Goal: Find specific page/section

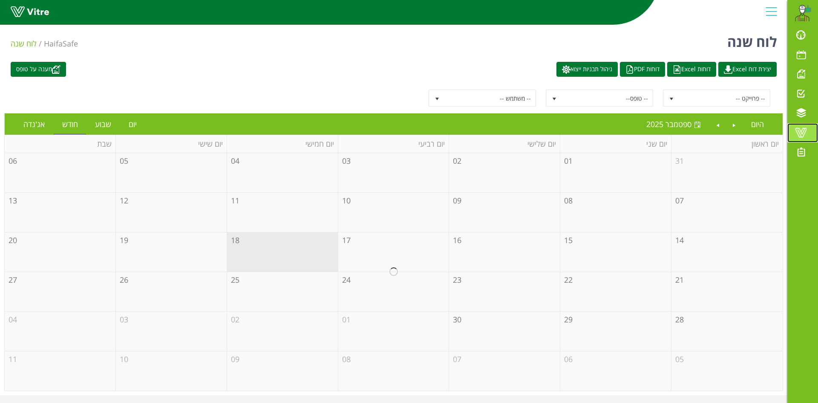
click at [804, 132] on span at bounding box center [800, 132] width 21 height 10
click at [673, 95] on span "select" at bounding box center [671, 98] width 7 height 7
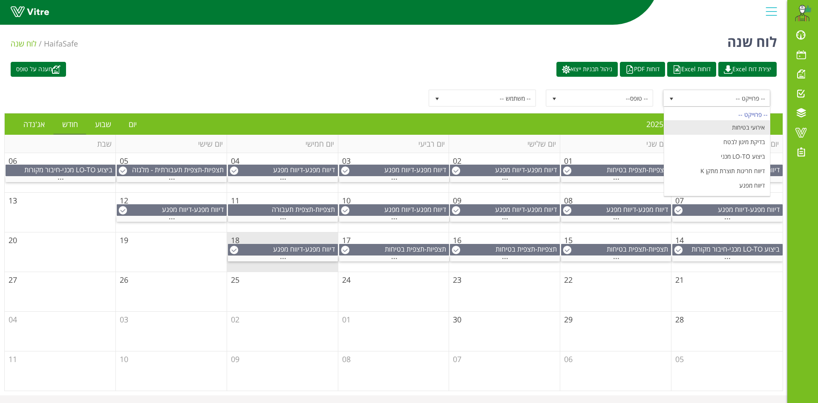
click at [749, 124] on li "אירועי בטיחות" at bounding box center [717, 127] width 106 height 14
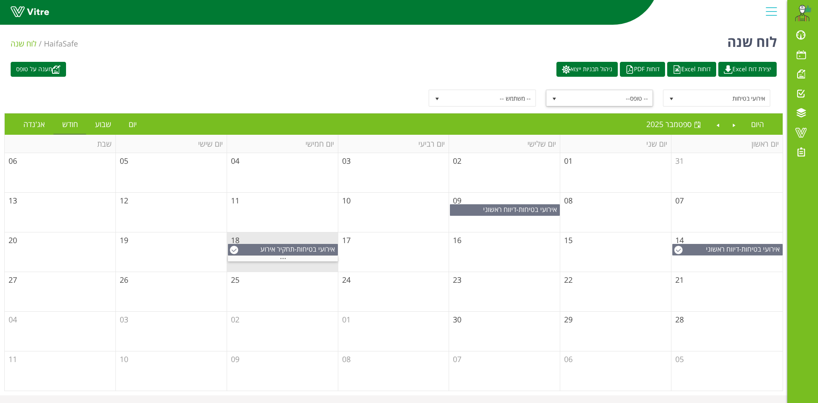
click at [557, 98] on span "select" at bounding box center [554, 98] width 7 height 7
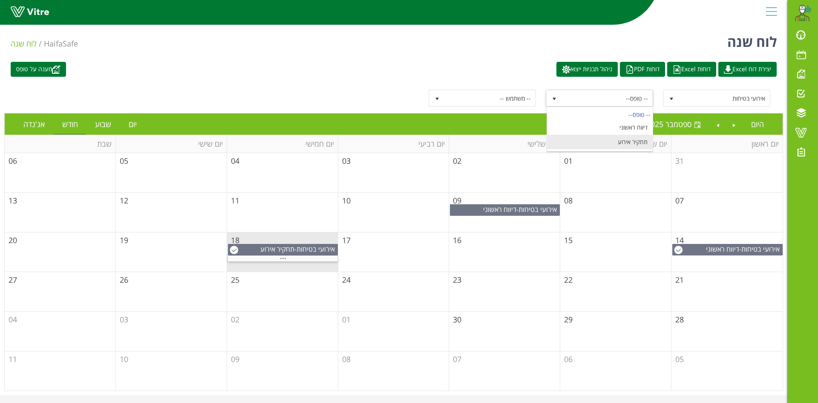
click at [630, 139] on li "תחקיר אירוע" at bounding box center [600, 142] width 106 height 14
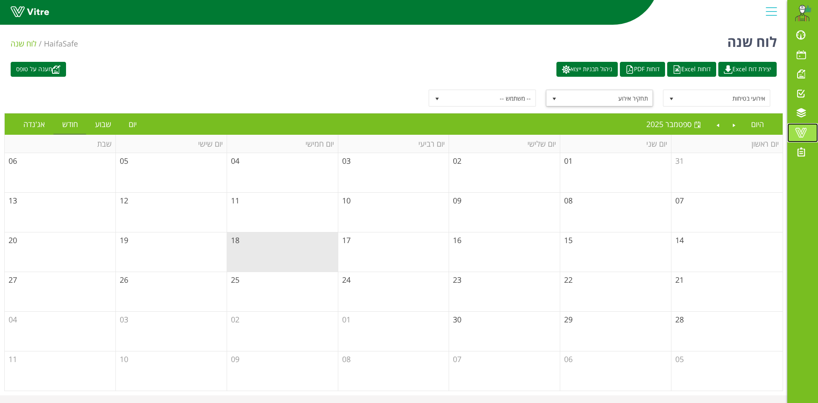
click at [805, 136] on span at bounding box center [800, 132] width 21 height 10
